Goal: Contribute content

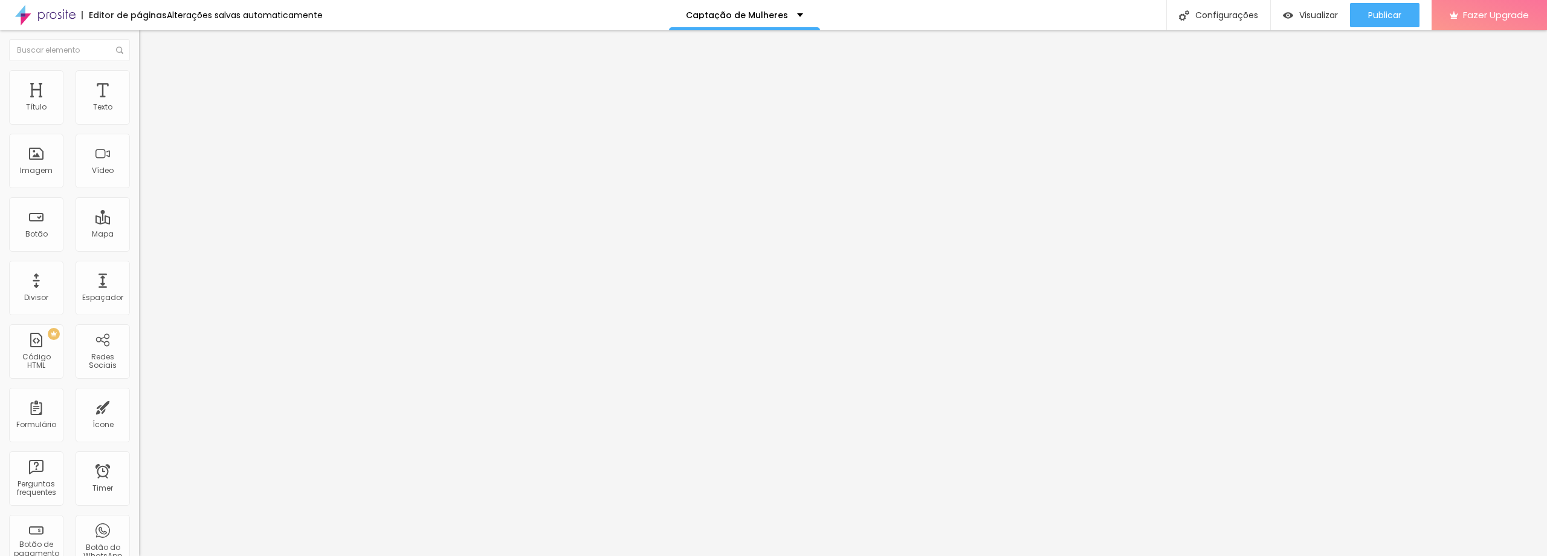
click at [139, 104] on span "Trocar imagem" at bounding box center [172, 99] width 66 height 10
click at [1304, 14] on span "Visualizar" at bounding box center [1319, 15] width 39 height 10
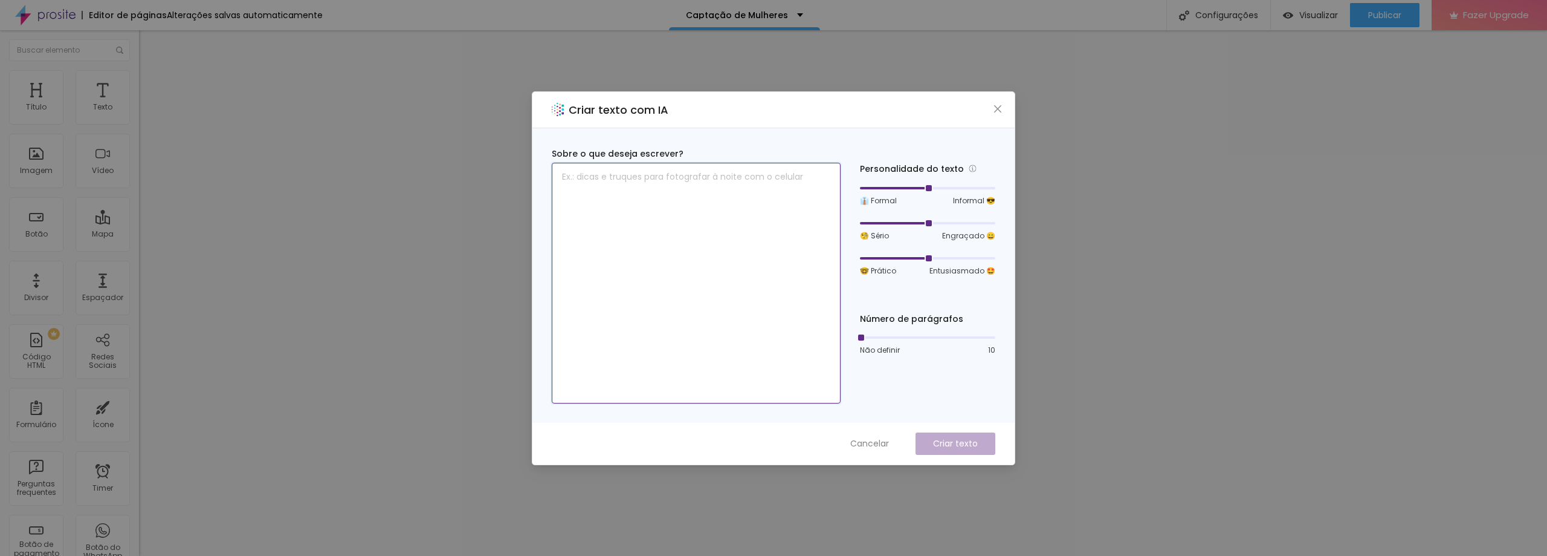
click at [609, 175] on textarea at bounding box center [696, 283] width 289 height 241
type textarea "Ensaio gratuito"
click at [952, 439] on p "Criar texto" at bounding box center [955, 443] width 45 height 13
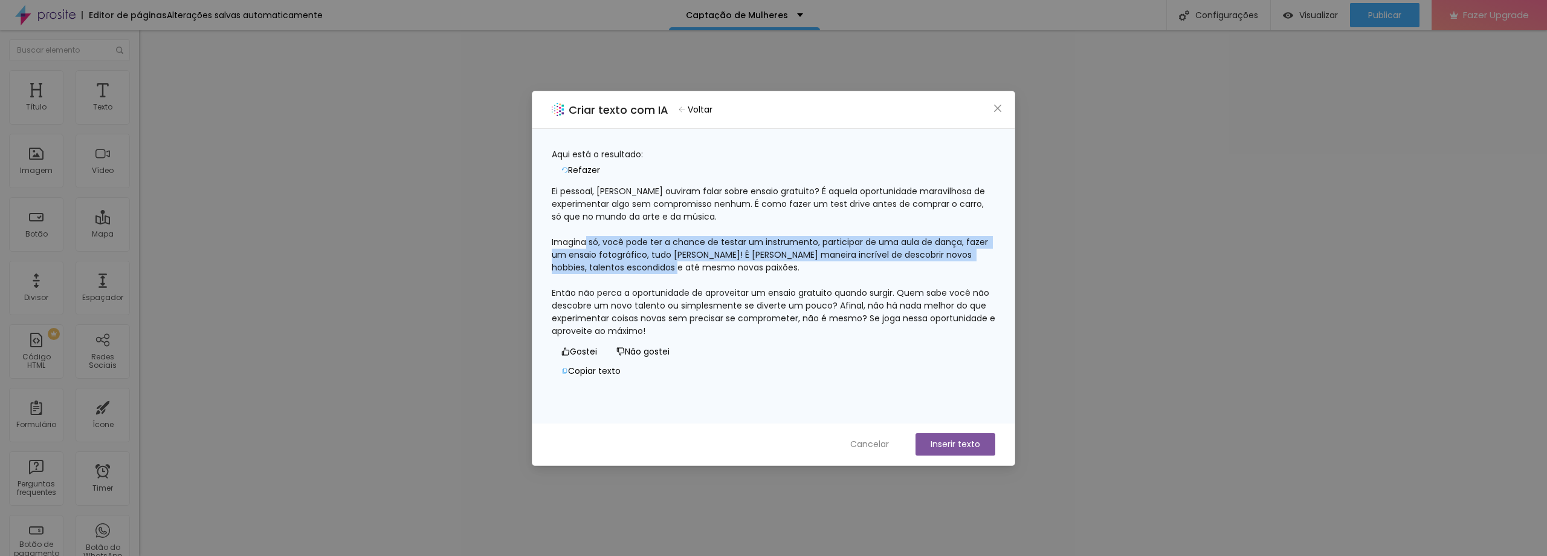
drag, startPoint x: 645, startPoint y: 234, endPoint x: 811, endPoint y: 264, distance: 168.8
click at [811, 264] on div "Ei pessoal, [PERSON_NAME] ouviram falar sobre ensaio gratuito? É aquela oportun…" at bounding box center [774, 261] width 444 height 152
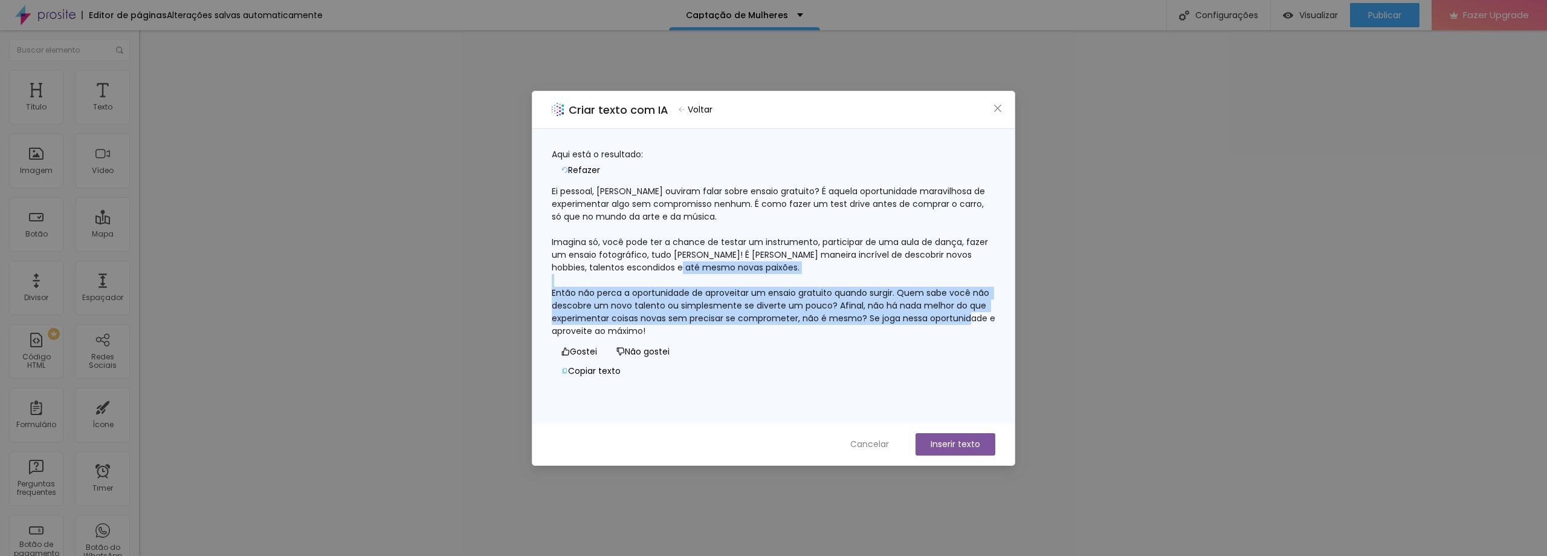
drag, startPoint x: 614, startPoint y: 280, endPoint x: 968, endPoint y: 322, distance: 357.3
click at [968, 322] on div "Ei pessoal, [PERSON_NAME] ouviram falar sobre ensaio gratuito? É aquela oportun…" at bounding box center [774, 261] width 444 height 152
click at [621, 361] on button "Não gostei" at bounding box center [643, 351] width 73 height 19
click at [997, 111] on icon "close" at bounding box center [998, 108] width 10 height 10
